Goal: Information Seeking & Learning: Learn about a topic

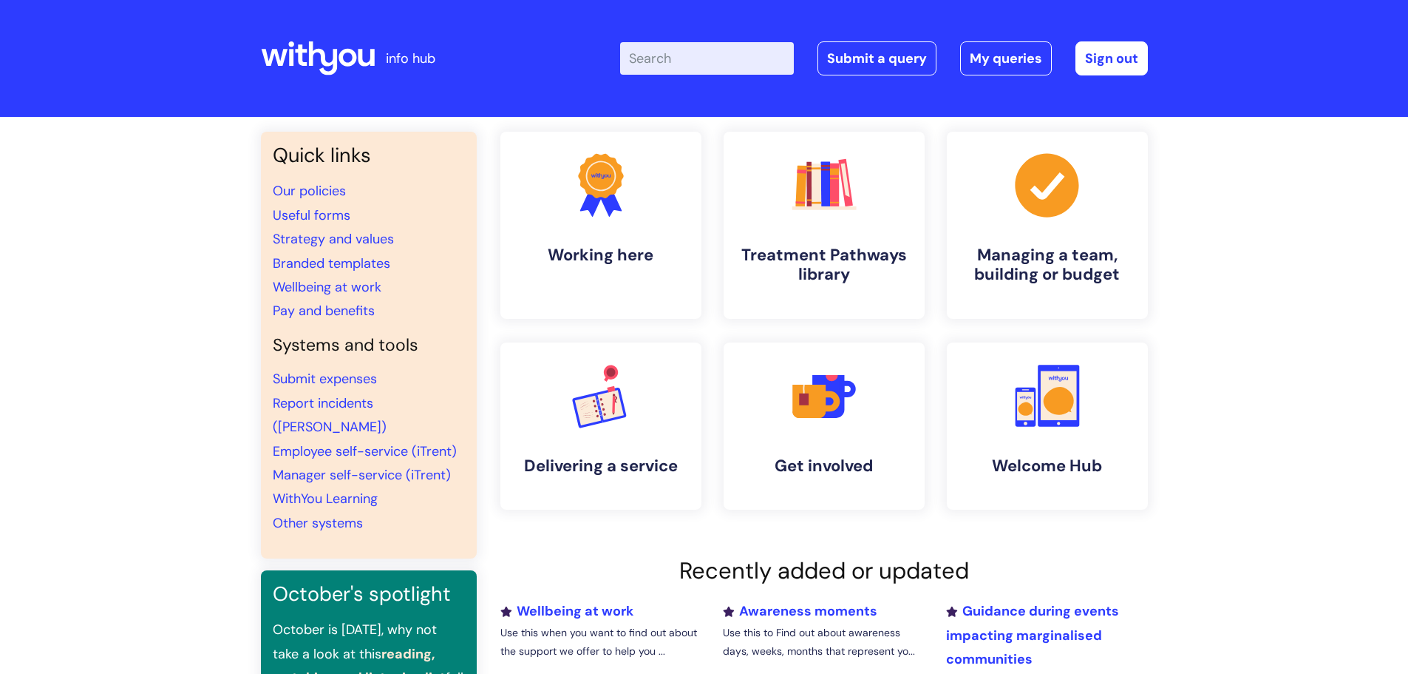
click at [702, 48] on input "Enter your search term here..." at bounding box center [707, 58] width 174 height 33
type input "cycle"
click button "Search" at bounding box center [0, 0] width 0 height 0
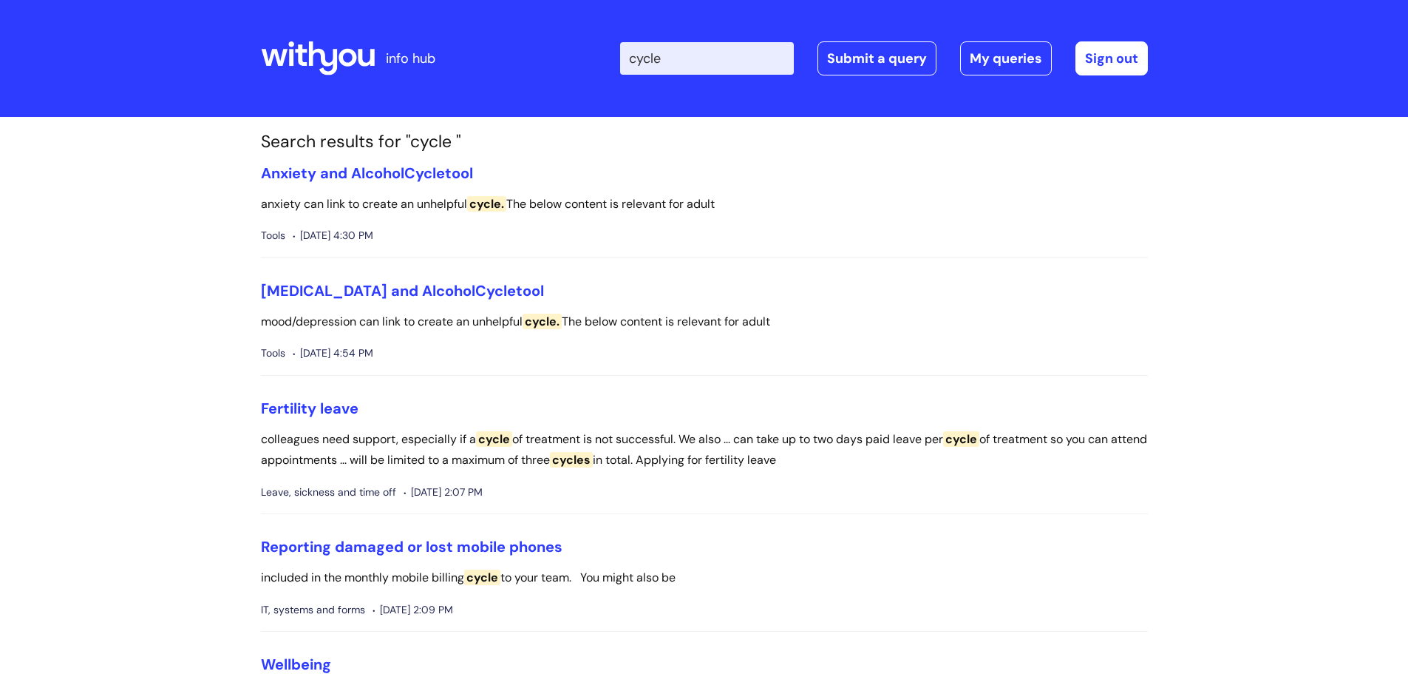
click at [708, 112] on header "info hub Enter your search term here... cycle Search Submit a query My queries …" at bounding box center [704, 58] width 1408 height 117
click at [719, 52] on input "cycle" at bounding box center [707, 58] width 174 height 33
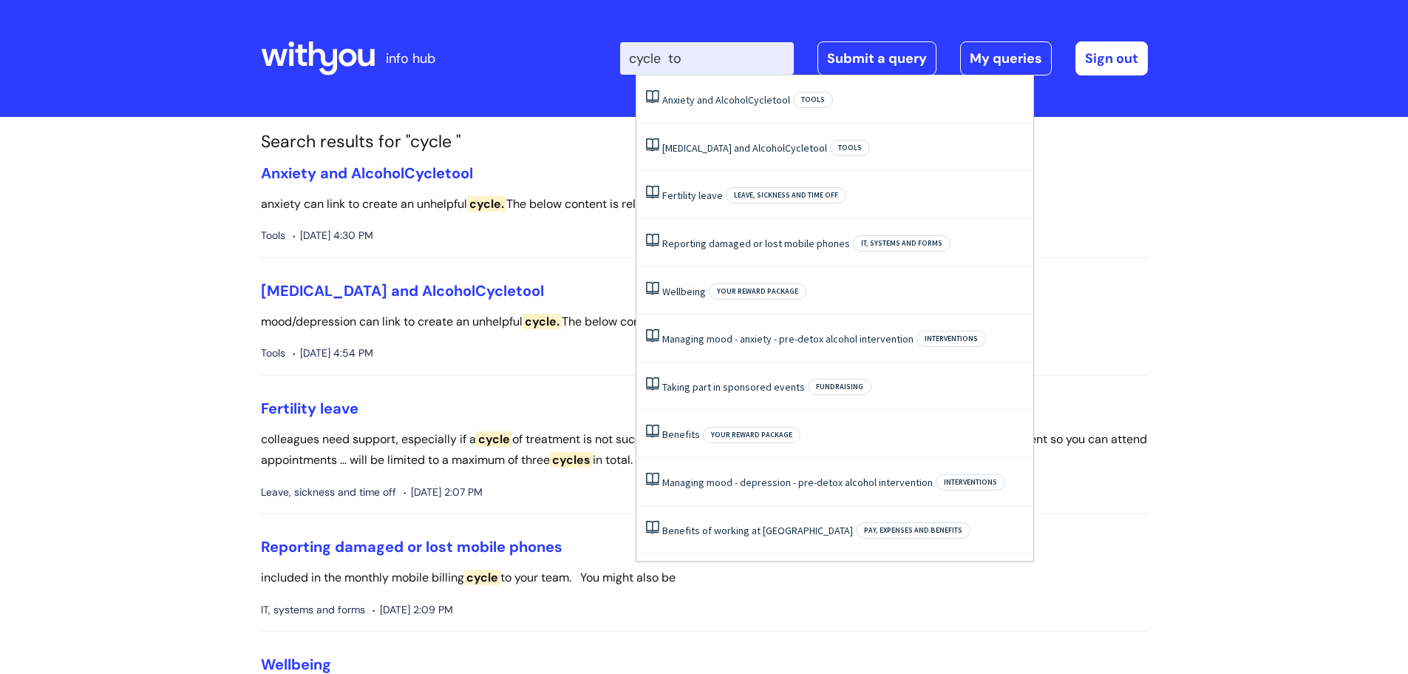
type input "cycle to"
click button "Search" at bounding box center [0, 0] width 0 height 0
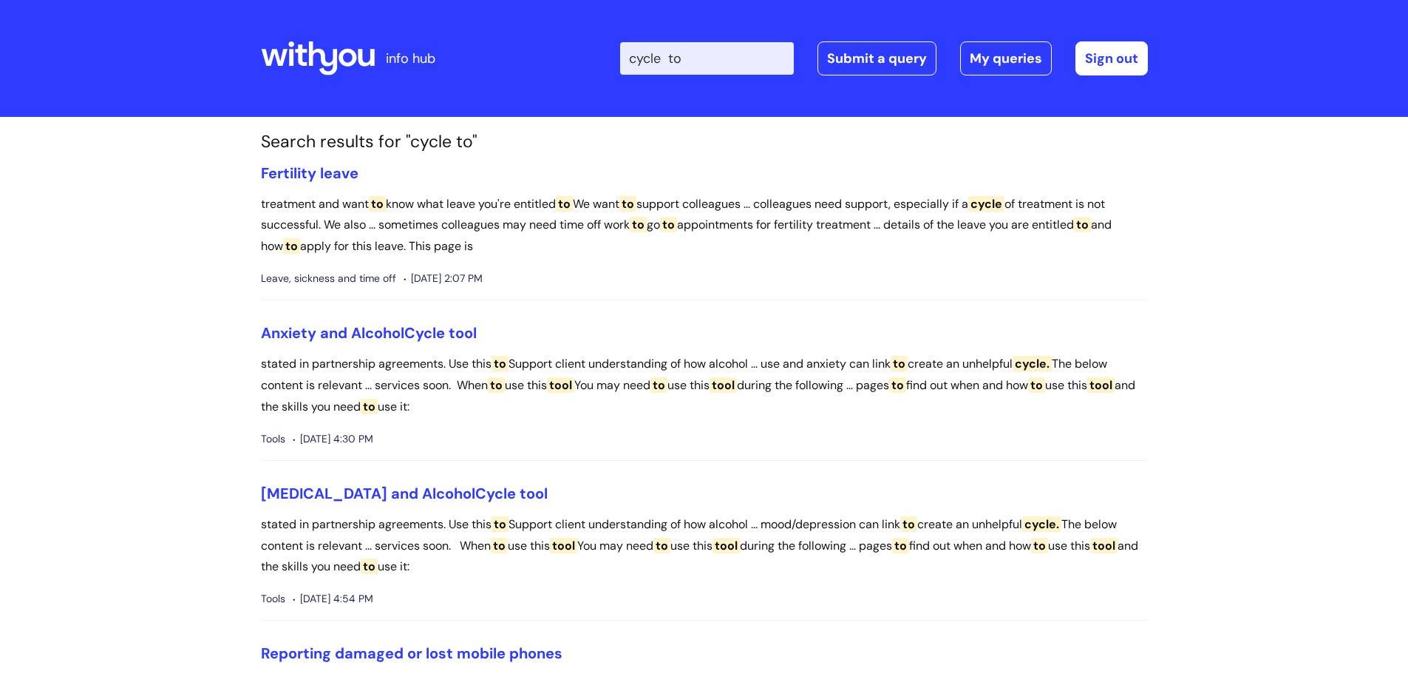
click at [719, 52] on input "cycle to" at bounding box center [707, 58] width 174 height 33
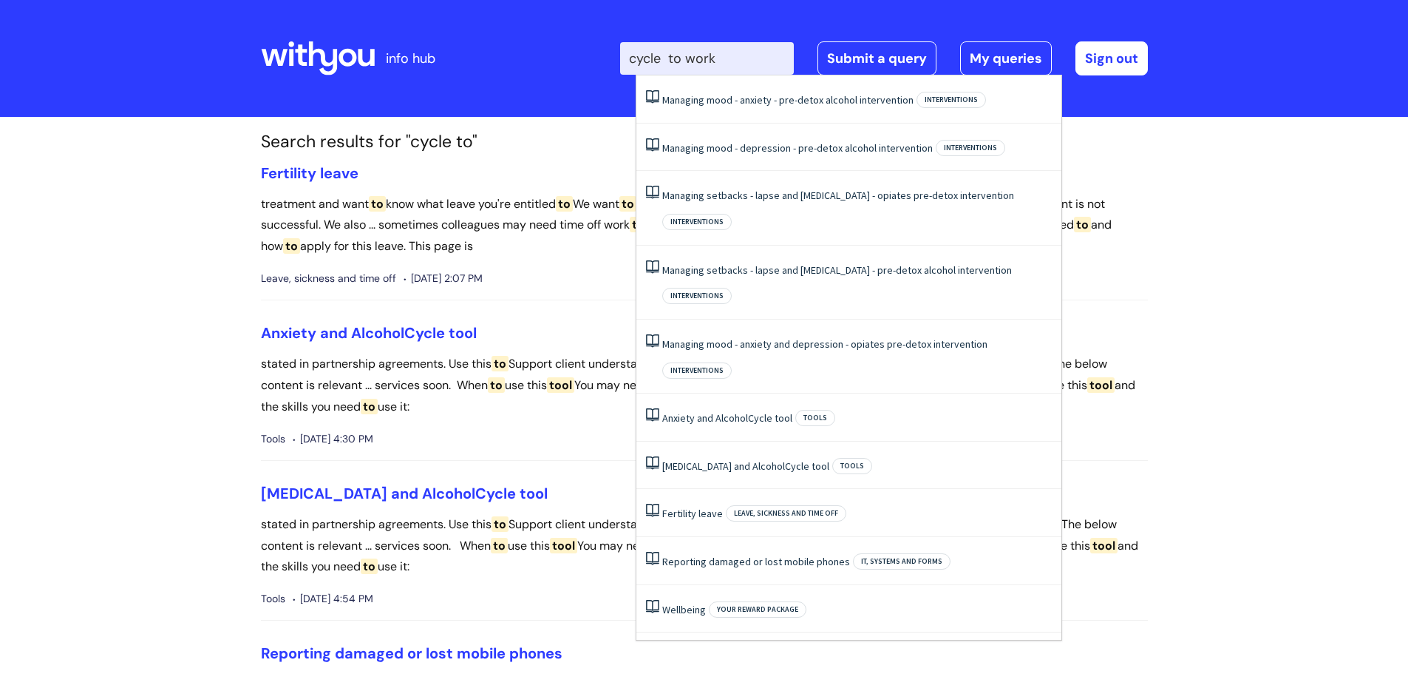
type input "cycle to work"
click button "Search" at bounding box center [0, 0] width 0 height 0
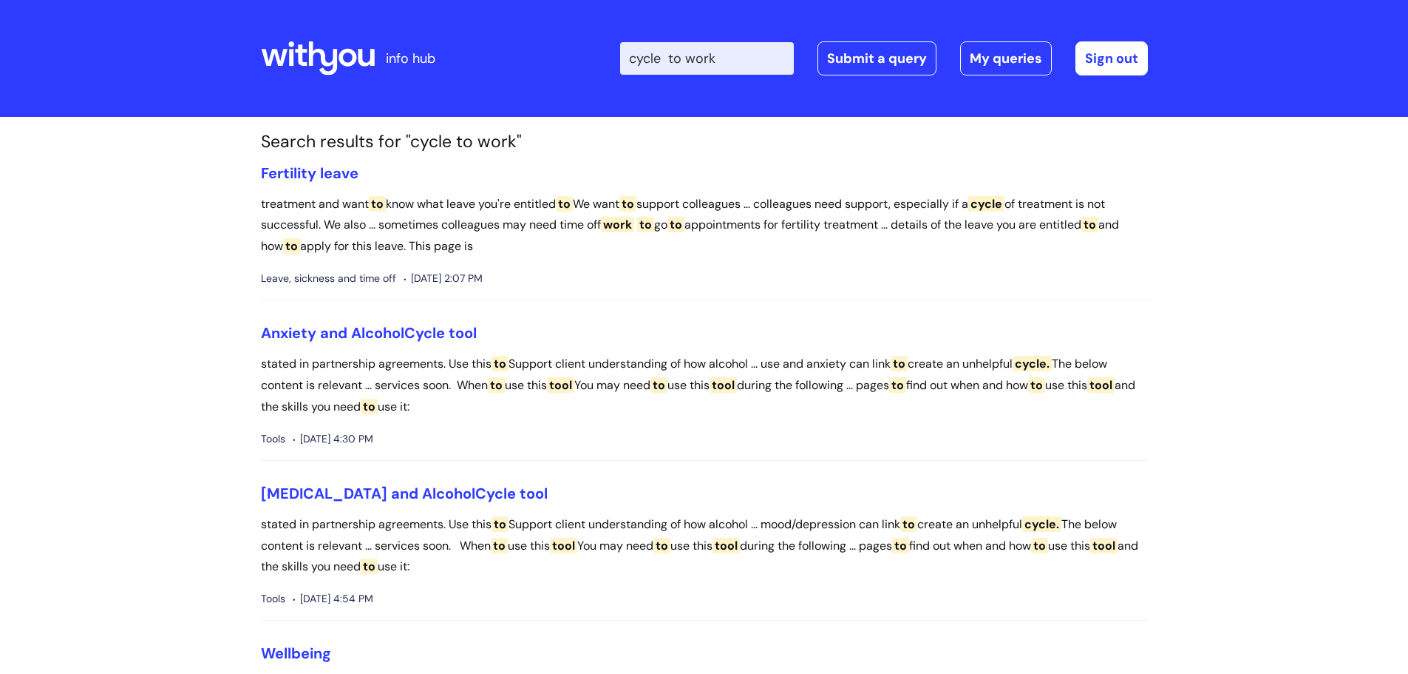
click at [350, 47] on icon at bounding box center [318, 58] width 114 height 35
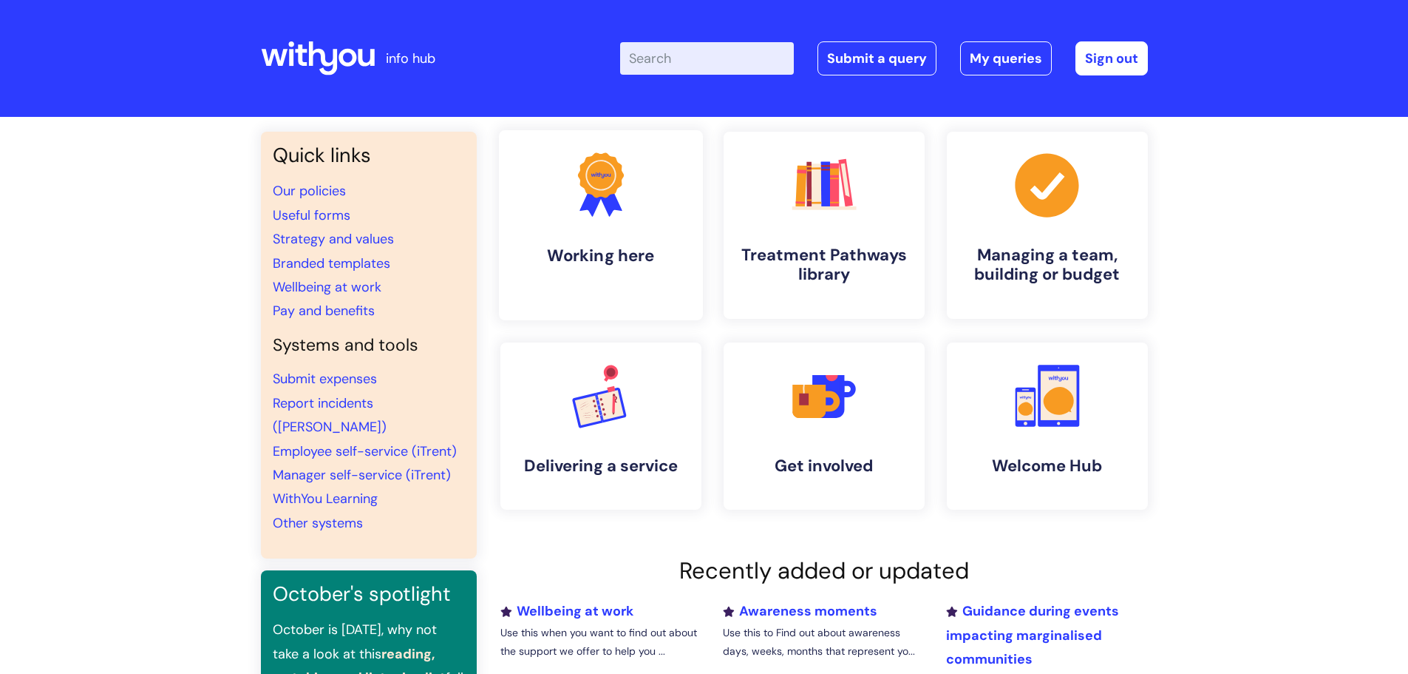
click at [699, 257] on link ".cls-1{fill:#f89b22;}.cls-1,.cls-2,.cls-3{stroke-width:0px;}.cls-2{fill:#2d3cff…" at bounding box center [600, 225] width 204 height 190
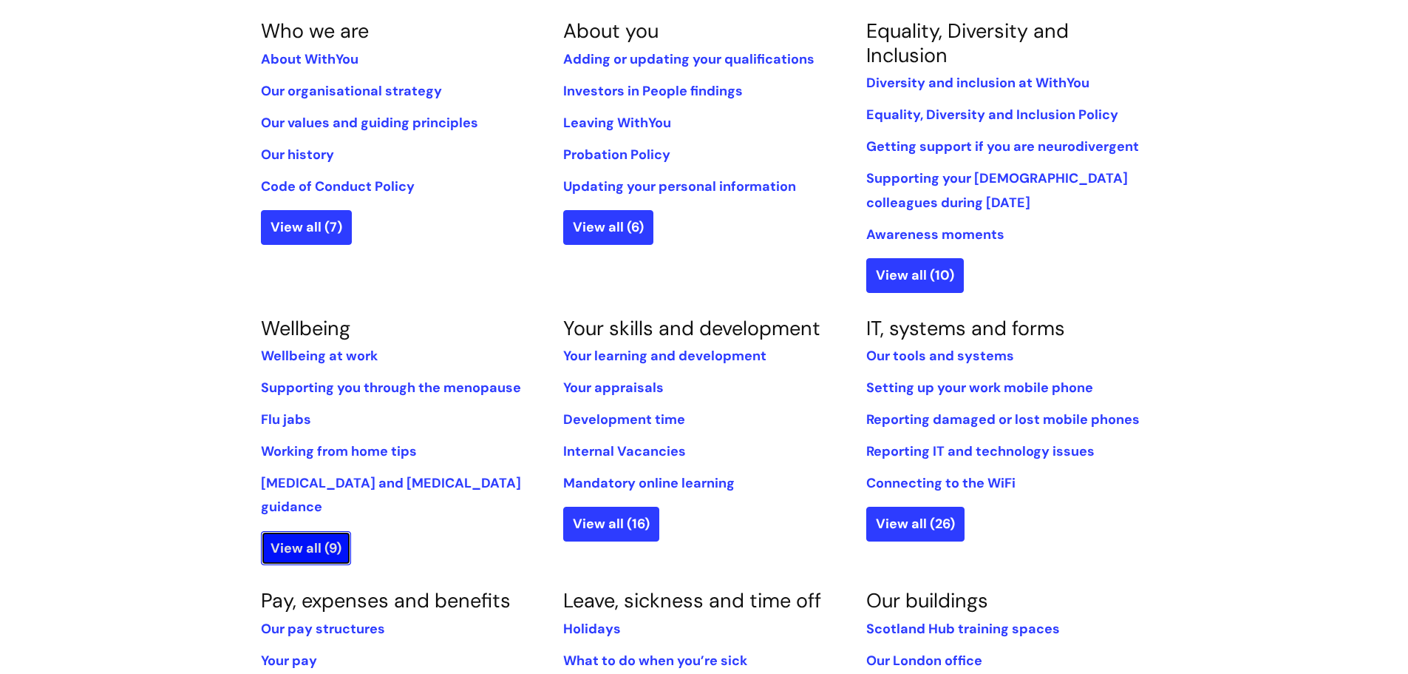
scroll to position [444, 0]
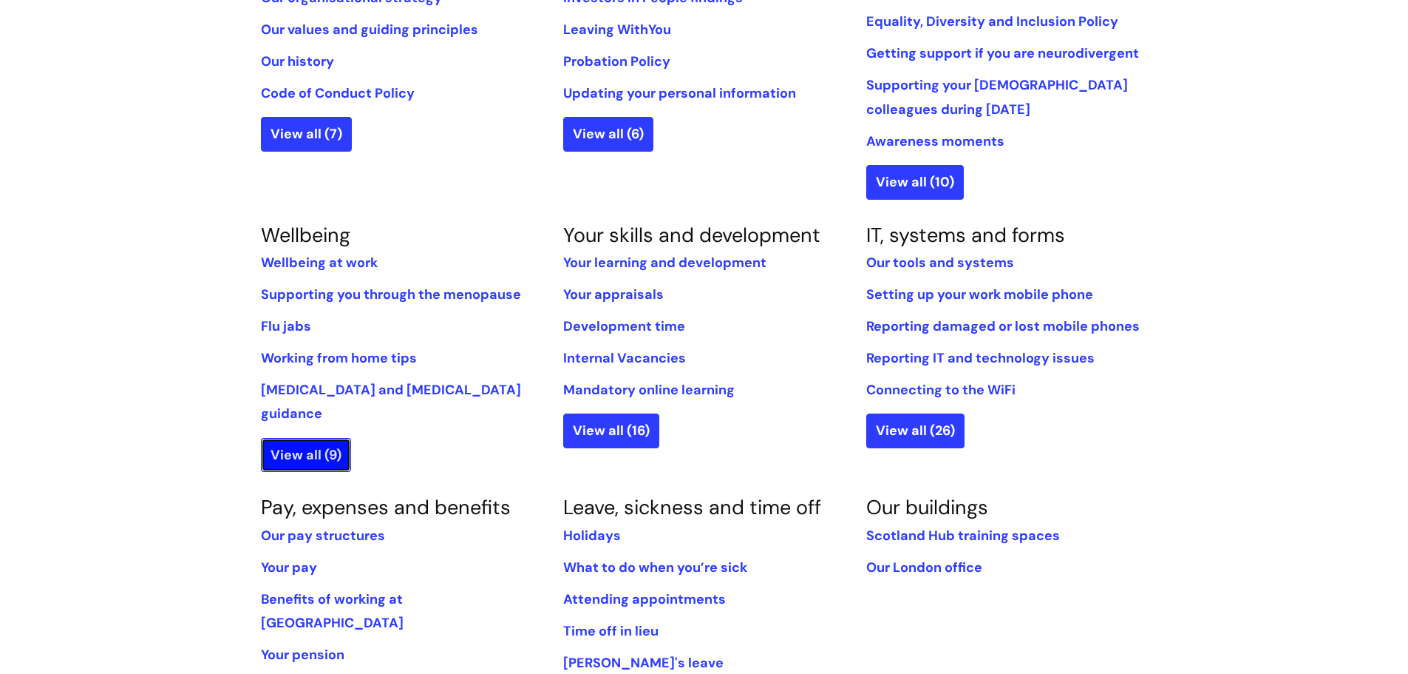
click at [315, 438] on link "View all (9)" at bounding box center [306, 455] width 90 height 34
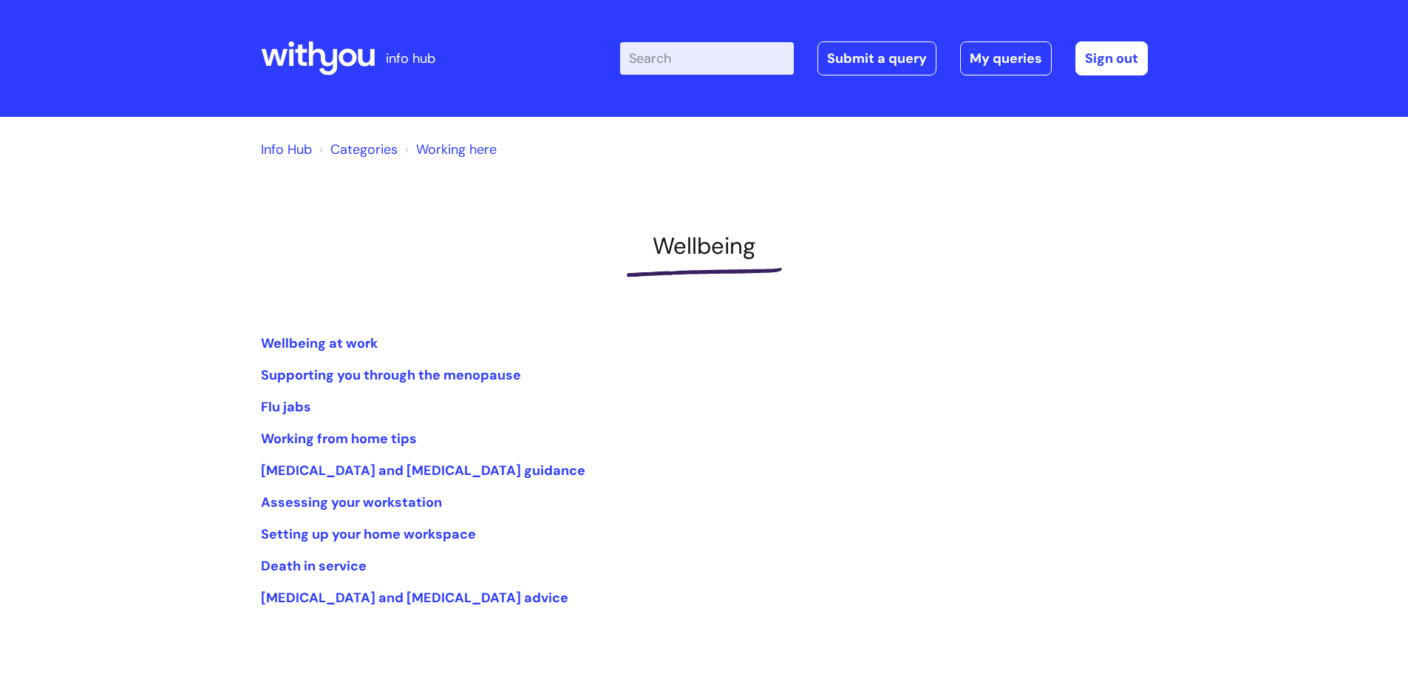
click at [315, 438] on link "Working from home tips" at bounding box center [339, 439] width 156 height 18
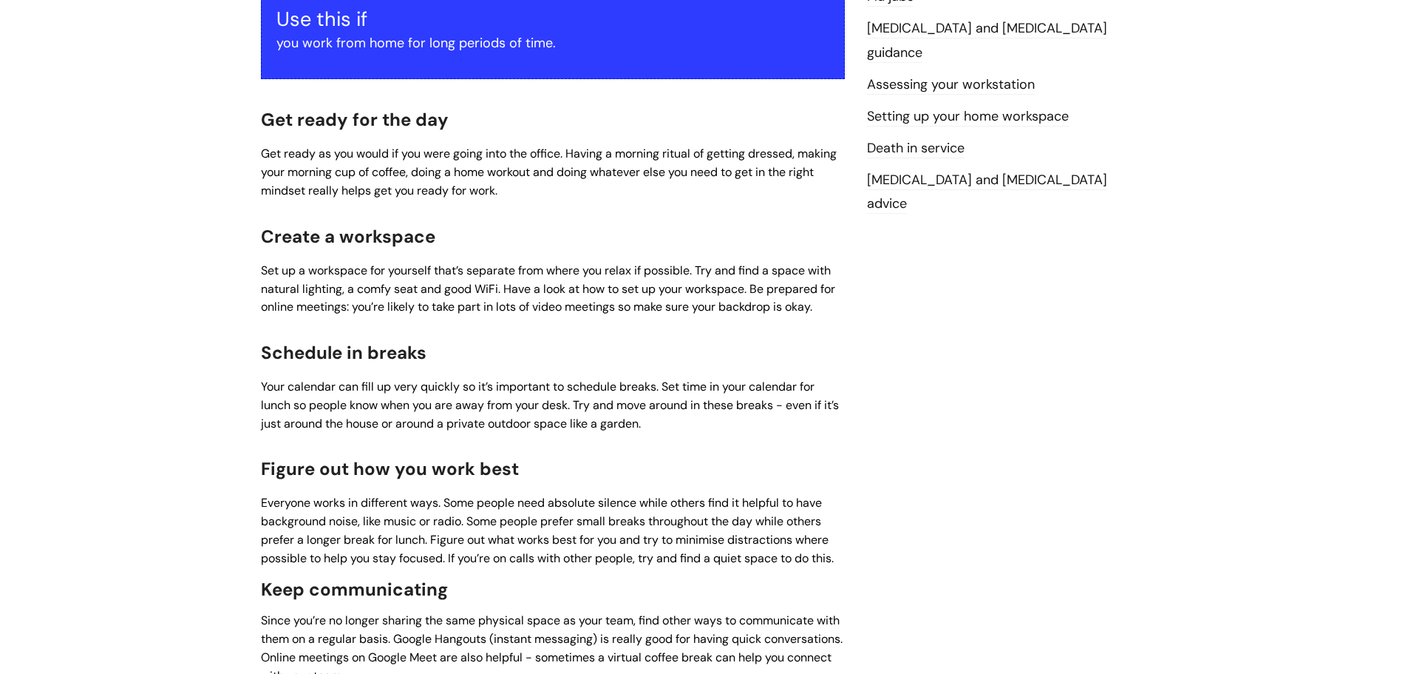
scroll to position [444, 0]
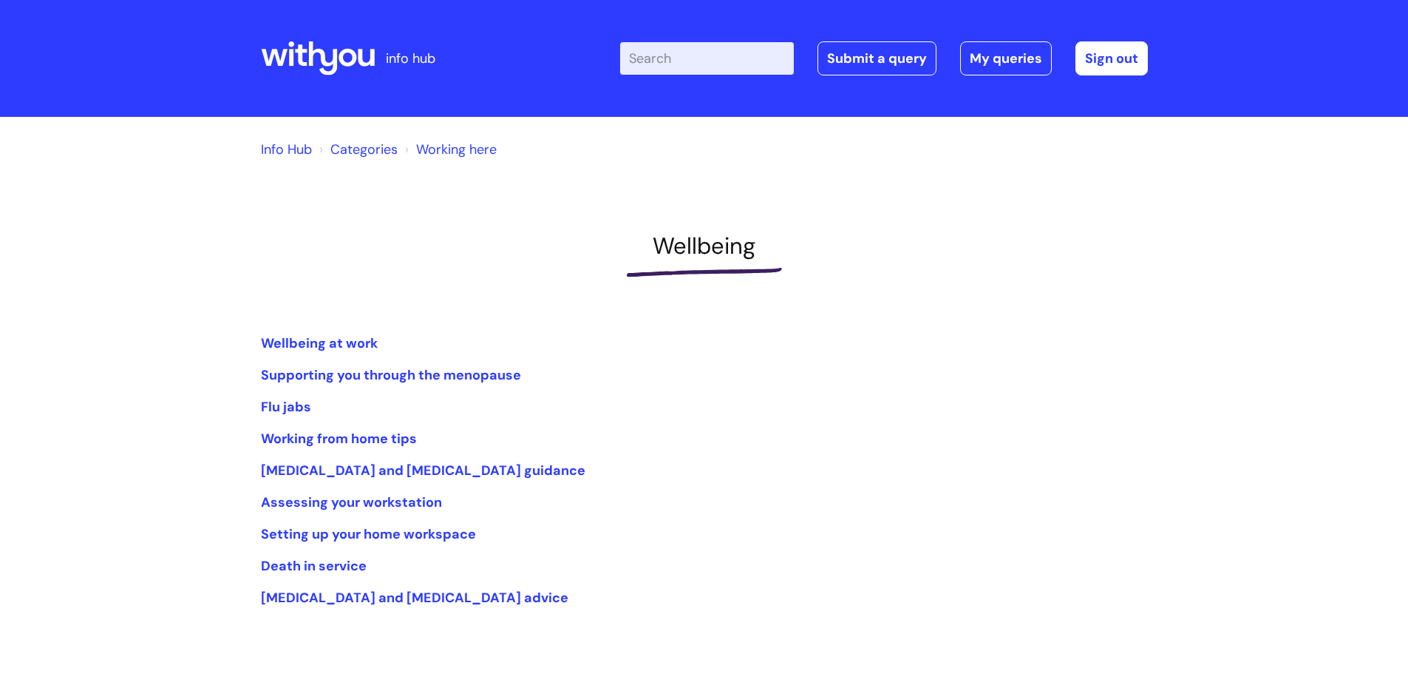
scroll to position [74, 0]
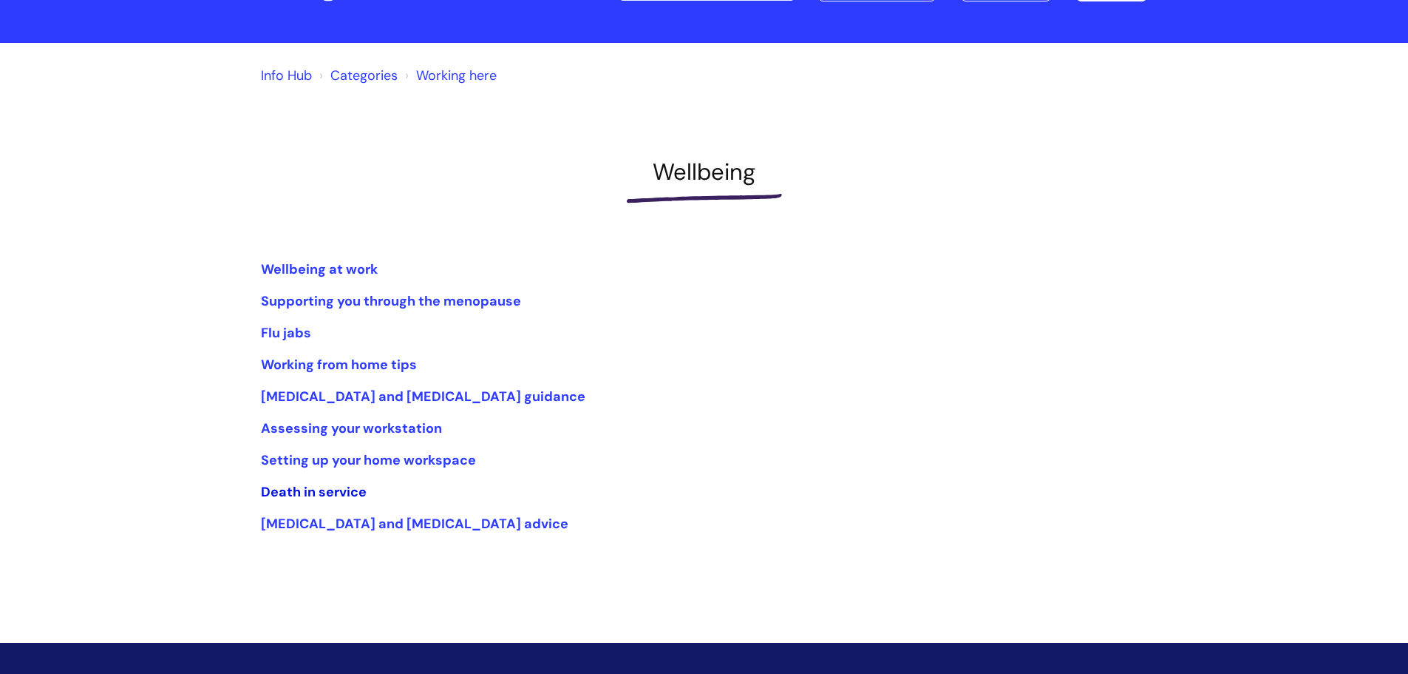
click at [352, 493] on link "Death in service" at bounding box center [314, 492] width 106 height 18
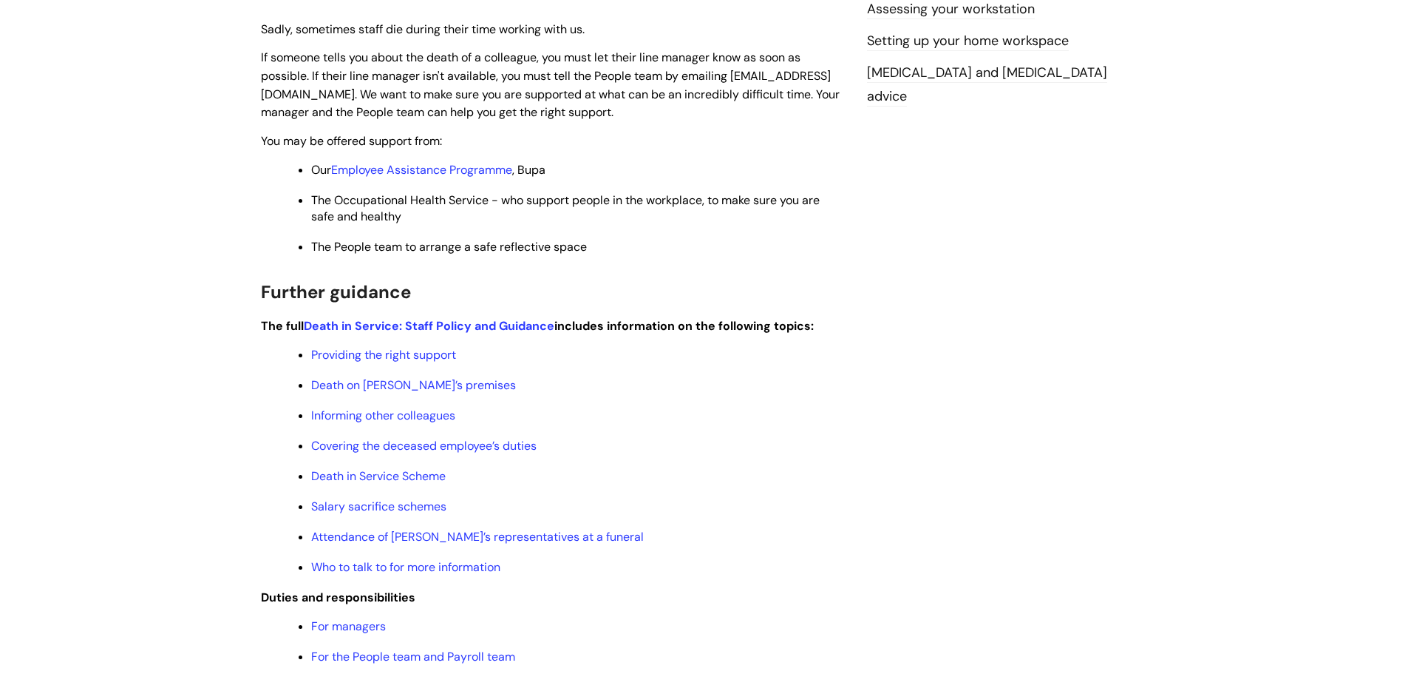
scroll to position [231, 0]
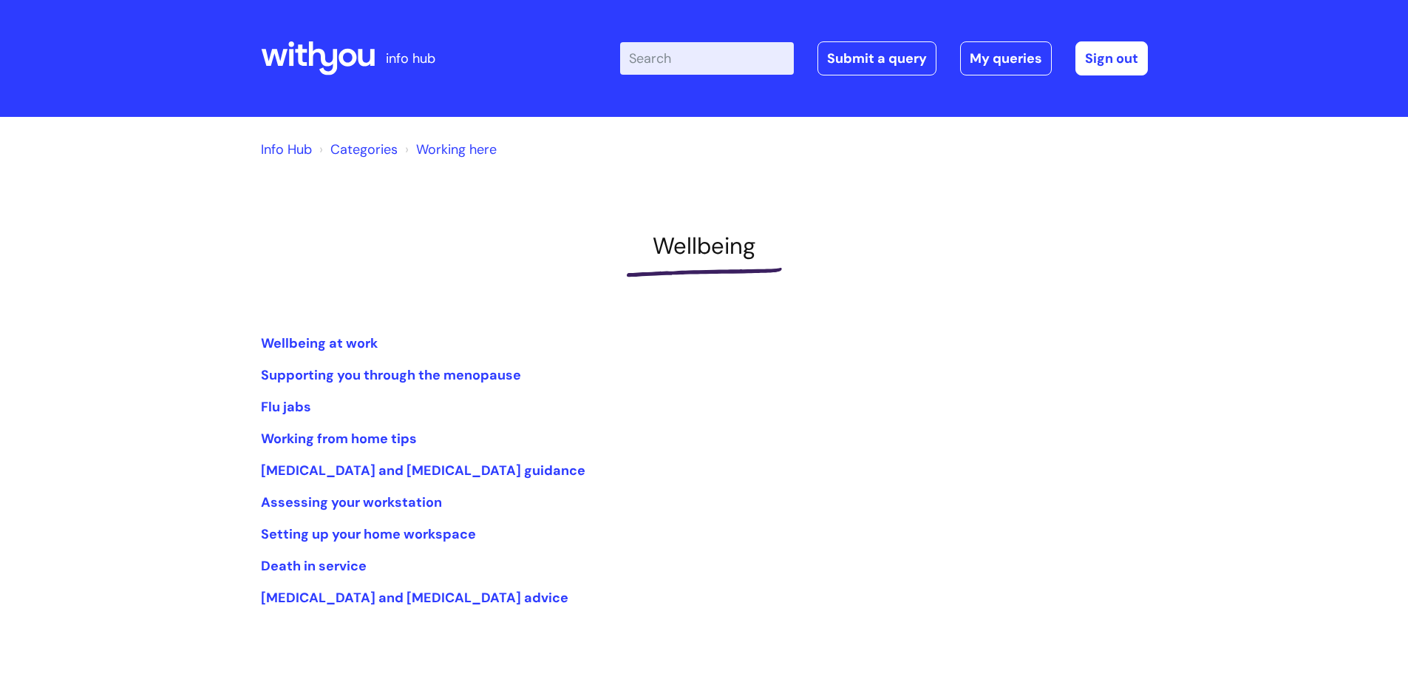
scroll to position [74, 0]
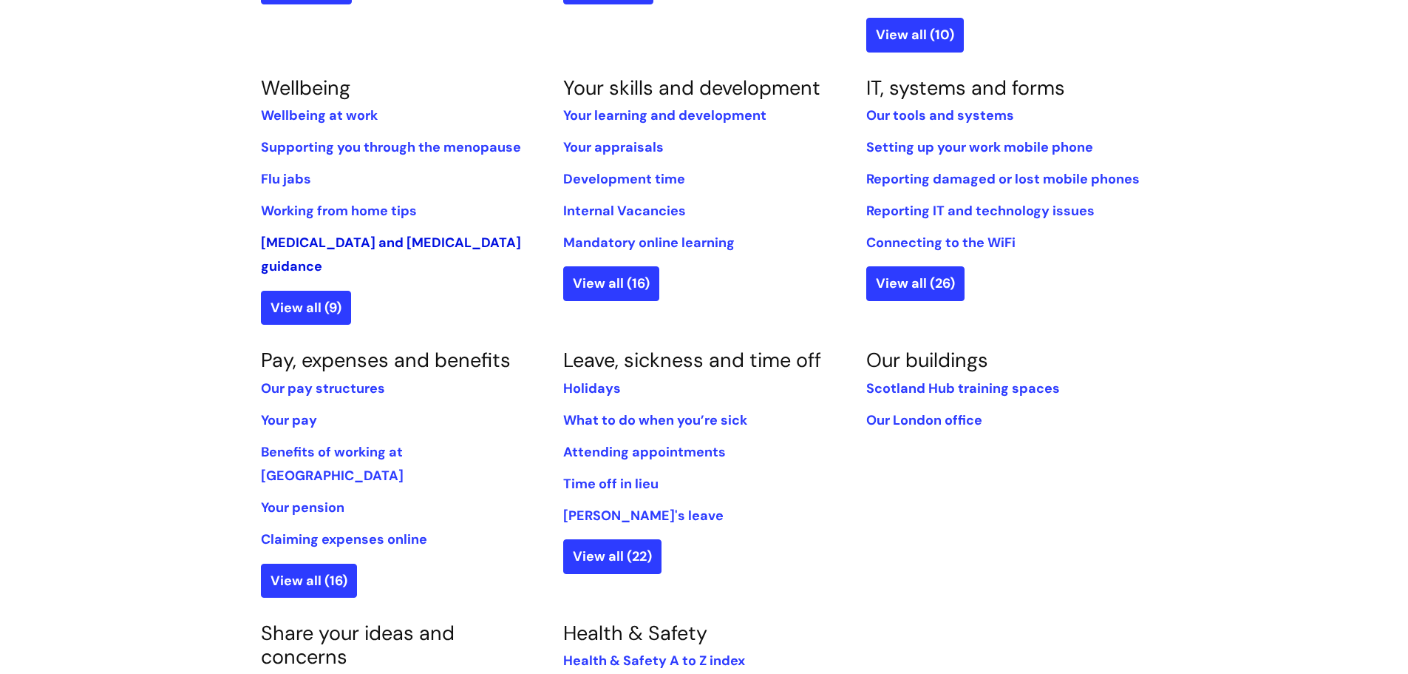
scroll to position [591, 0]
click at [343, 563] on link "View all (16)" at bounding box center [309, 580] width 96 height 34
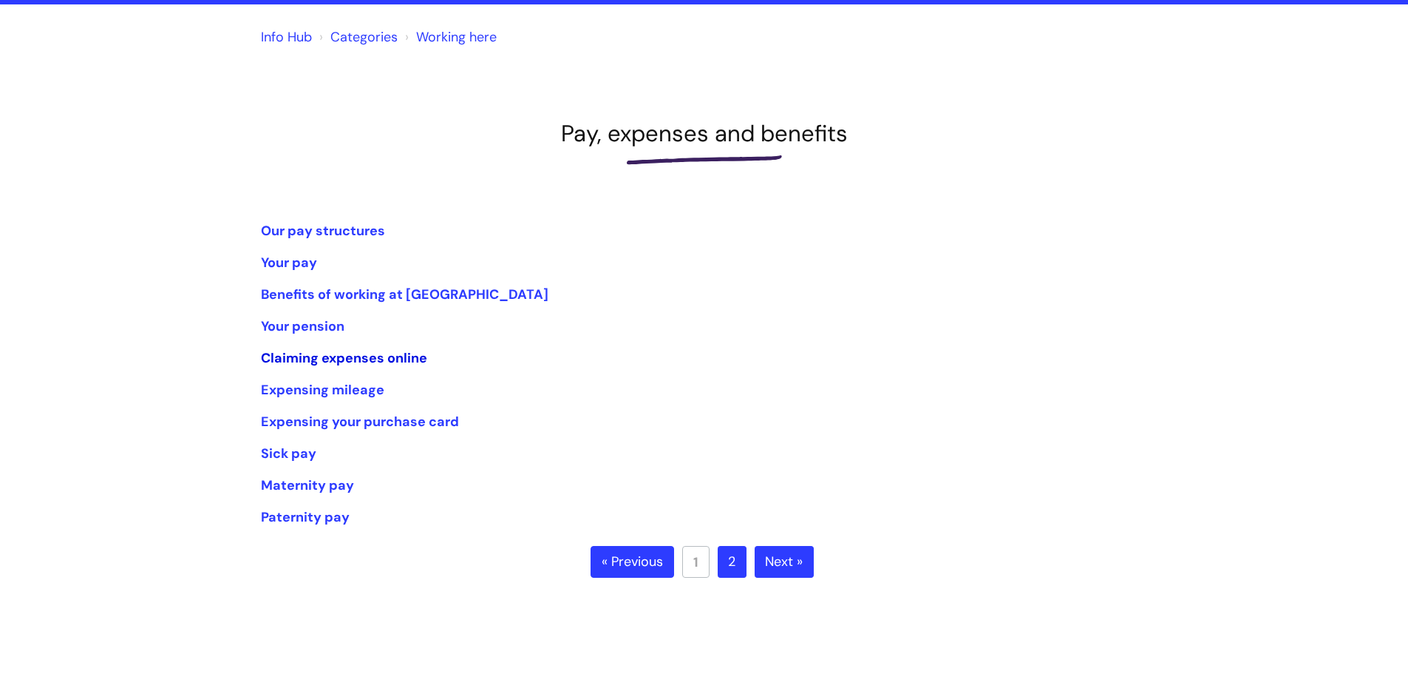
scroll to position [222, 0]
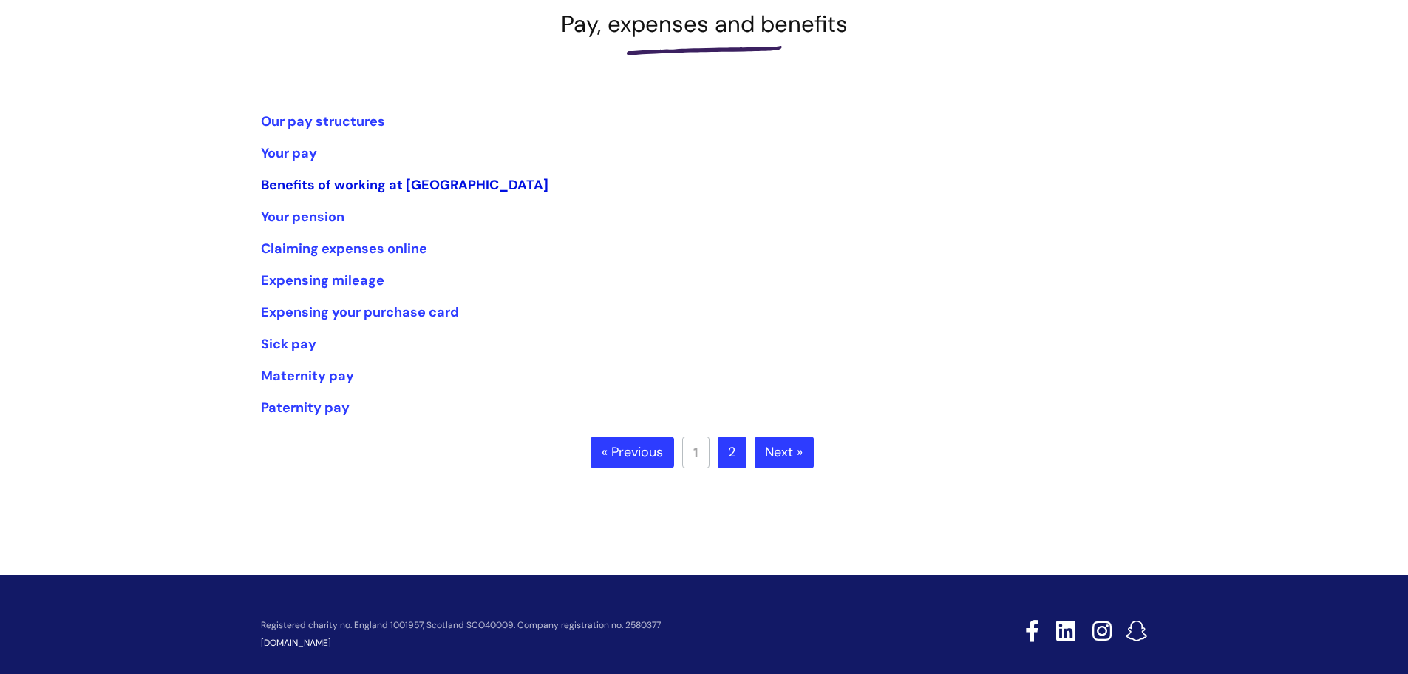
click at [375, 179] on link "Benefits of working at [GEOGRAPHIC_DATA]" at bounding box center [405, 185] width 288 height 18
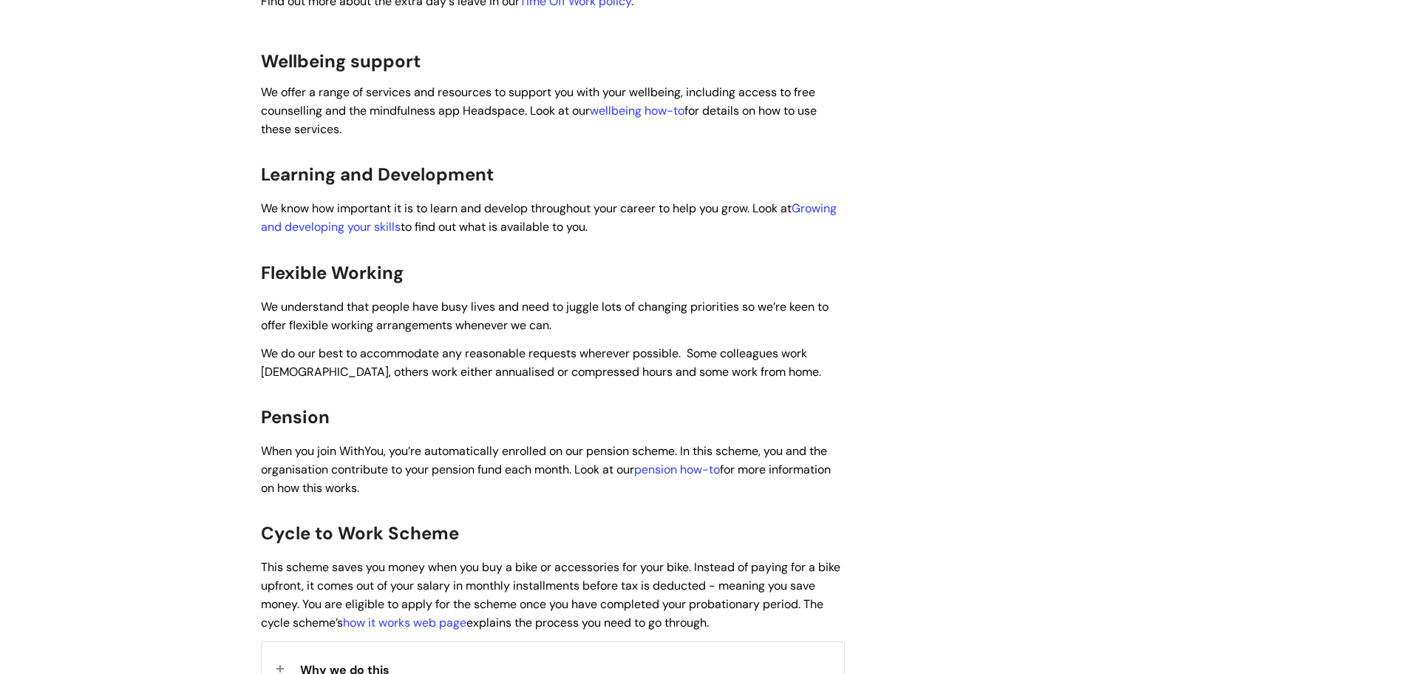
scroll to position [887, 0]
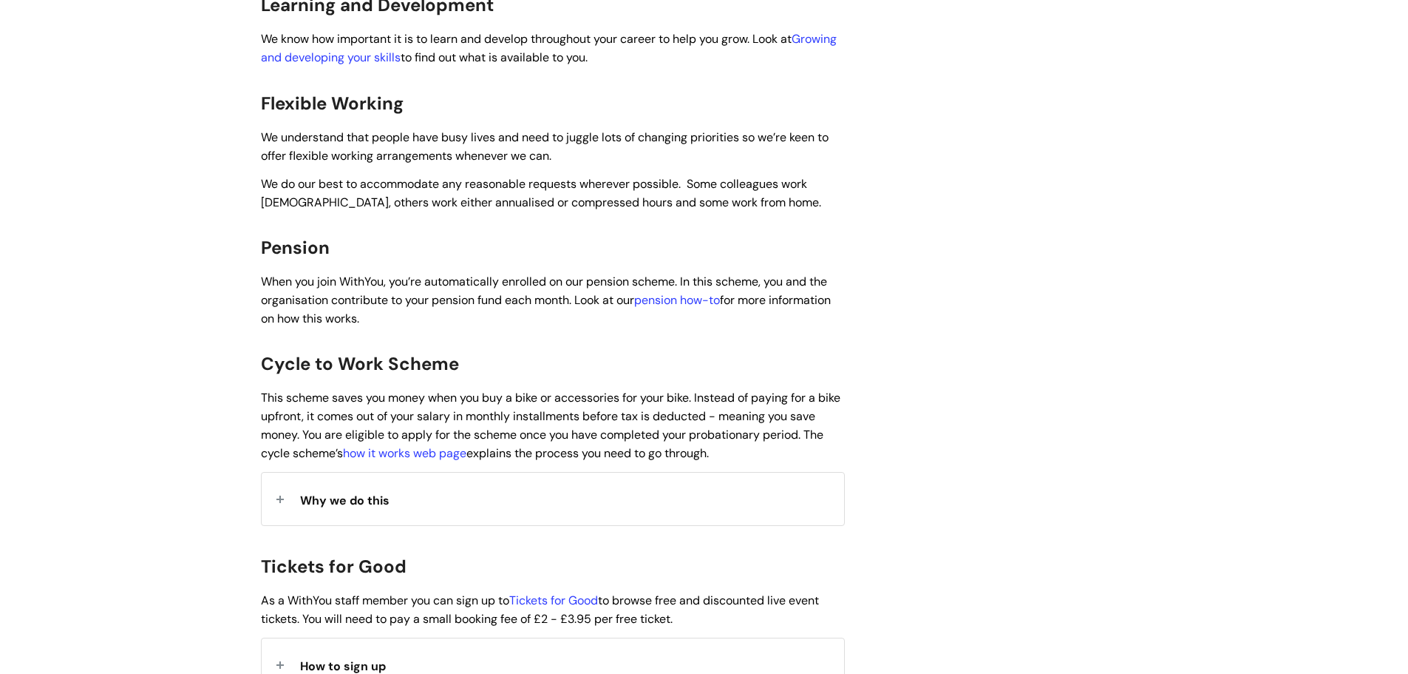
drag, startPoint x: 357, startPoint y: 478, endPoint x: 367, endPoint y: 452, distance: 26.9
click at [366, 472] on div "Why we do this" at bounding box center [553, 498] width 583 height 52
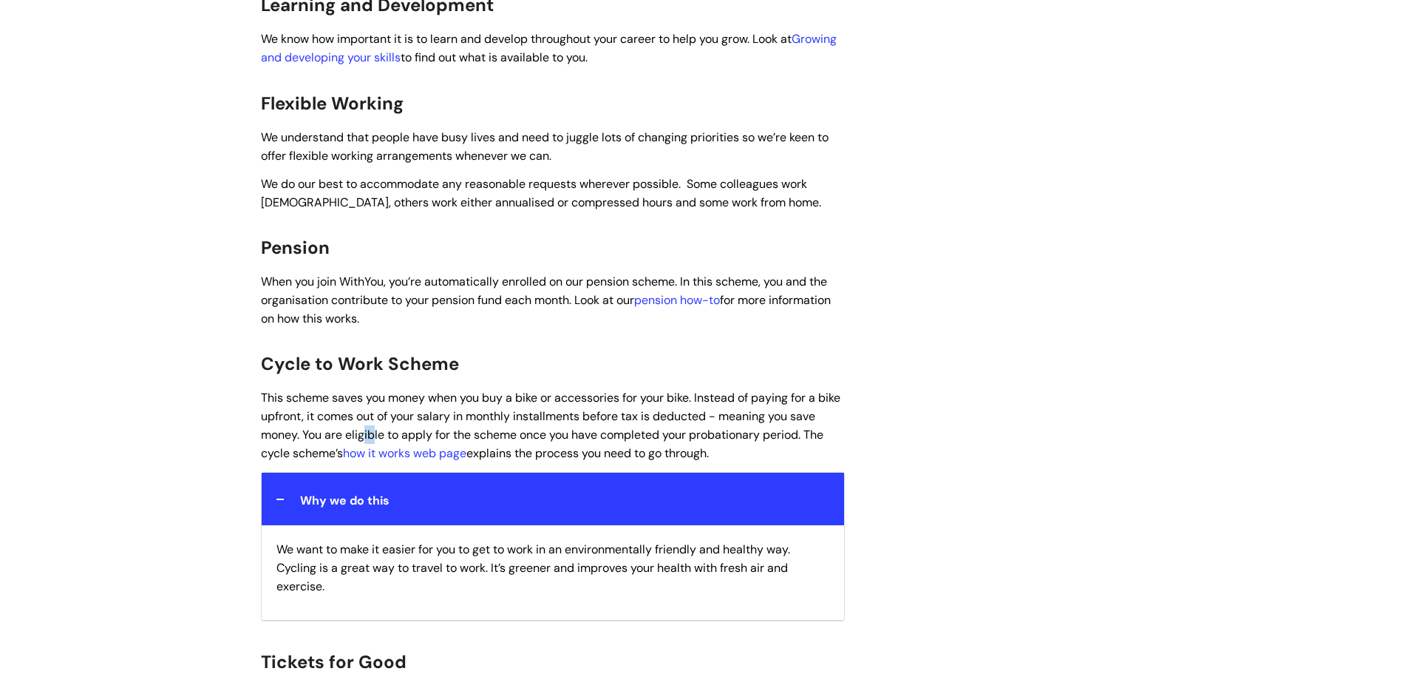
click at [401, 414] on span "This scheme saves you money when you buy a bike or accessories for your bike. I…" at bounding box center [551, 425] width 580 height 70
click at [411, 445] on link "how it works web page" at bounding box center [404, 453] width 123 height 16
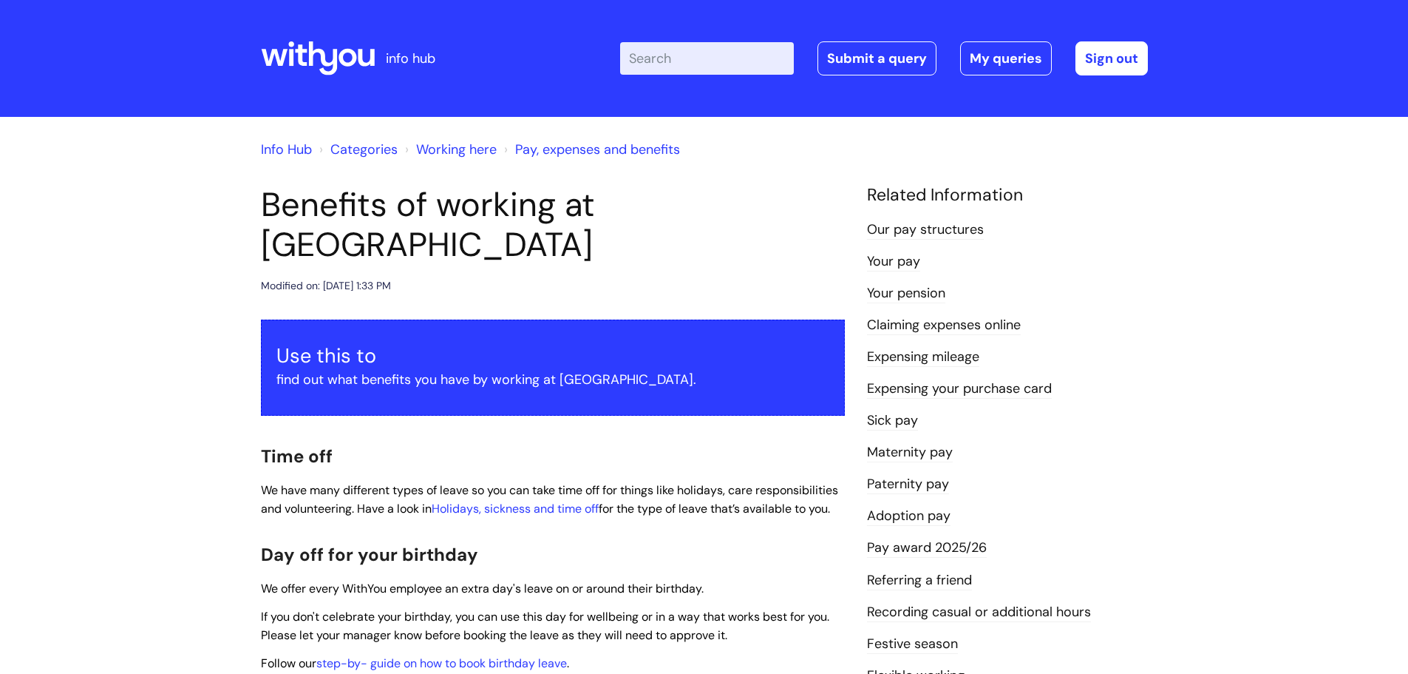
scroll to position [887, 0]
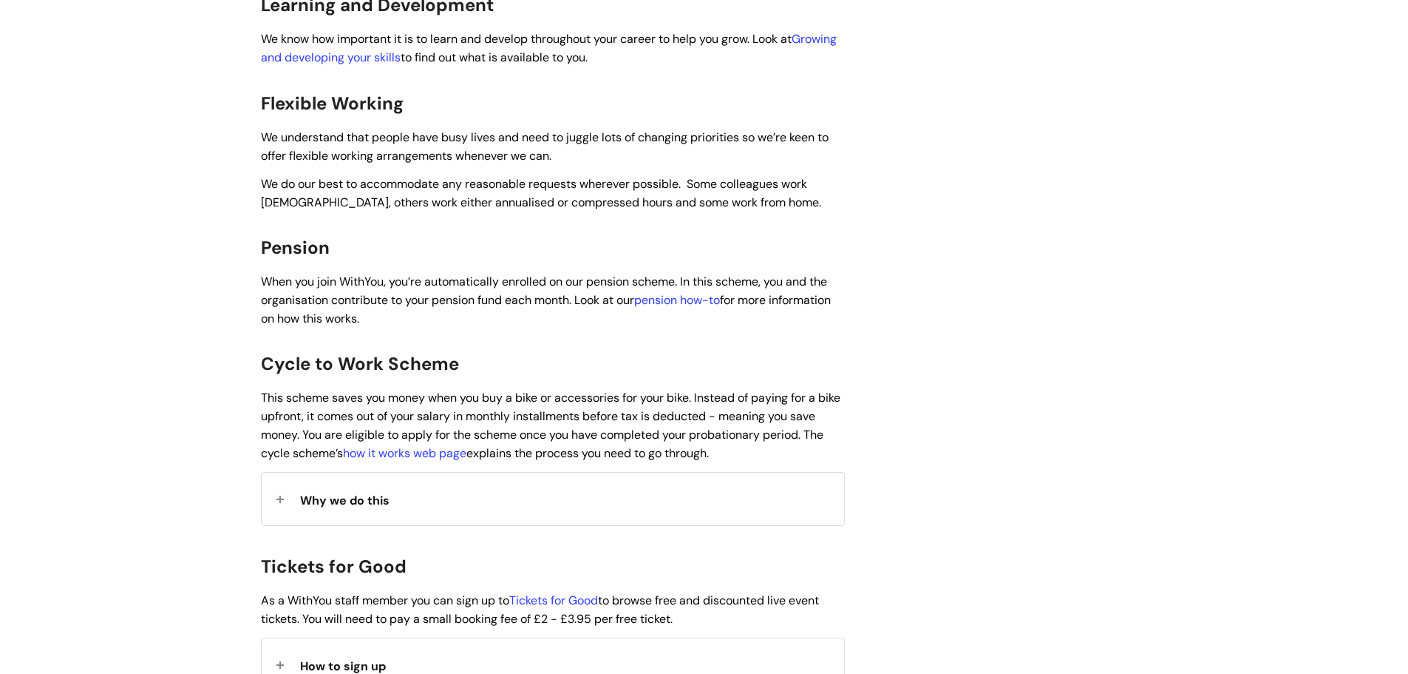
click at [336, 489] on div "Why we do this" at bounding box center [553, 498] width 583 height 52
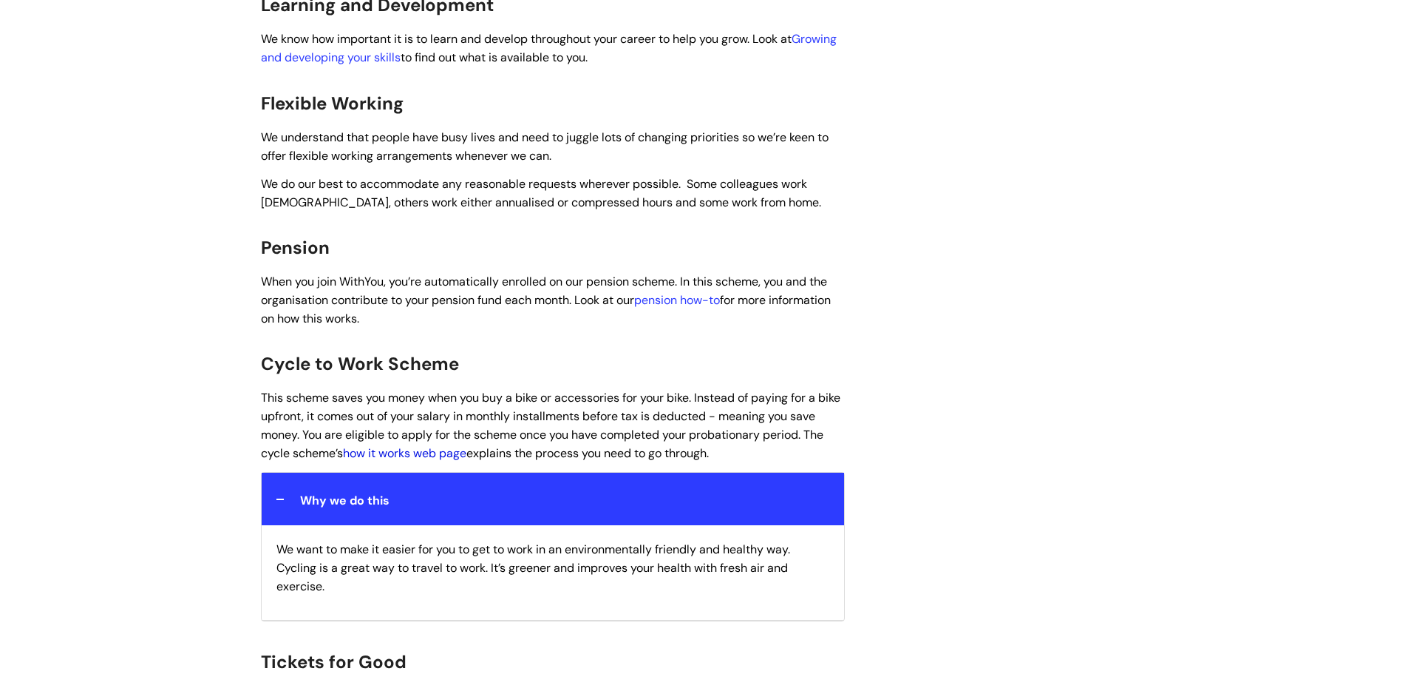
click at [415, 445] on link "how it works web page" at bounding box center [404, 453] width 123 height 16
